Goal: Transaction & Acquisition: Subscribe to service/newsletter

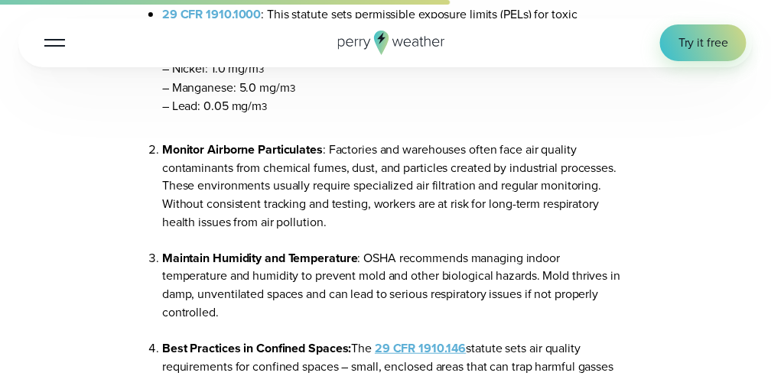
scroll to position [2957, 0]
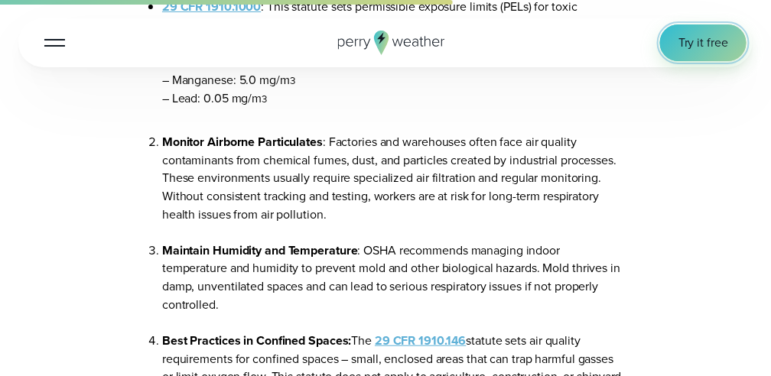
click at [684, 41] on span "Try it free" at bounding box center [703, 43] width 50 height 18
